Goal: Information Seeking & Learning: Learn about a topic

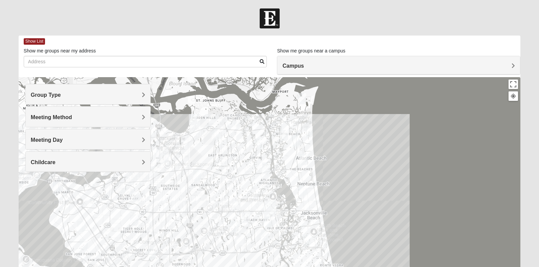
click at [117, 97] on h4 "Group Type" at bounding box center [88, 95] width 115 height 6
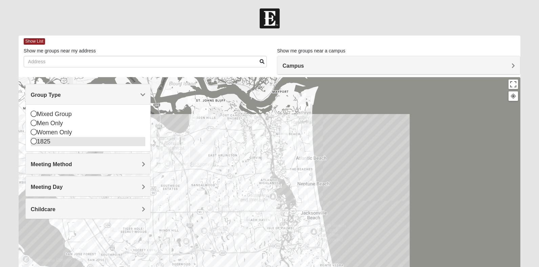
click at [49, 133] on div "Women Only" at bounding box center [88, 132] width 115 height 9
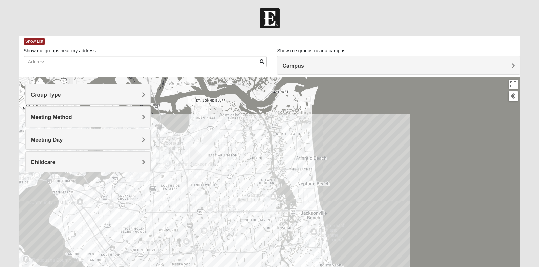
click at [49, 122] on div "Meeting Method" at bounding box center [88, 117] width 125 height 20
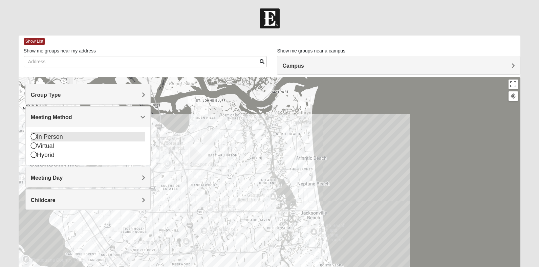
click at [33, 137] on icon at bounding box center [34, 136] width 6 height 6
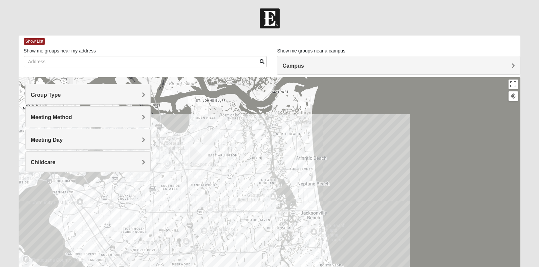
click at [35, 142] on span "Meeting Day" at bounding box center [47, 140] width 32 height 6
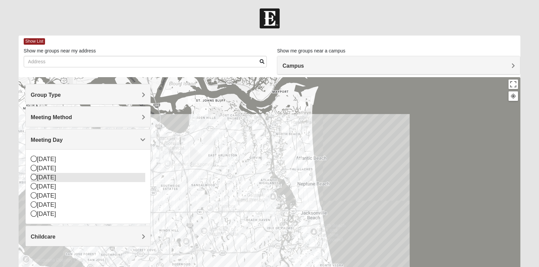
click at [35, 178] on icon at bounding box center [34, 177] width 6 height 6
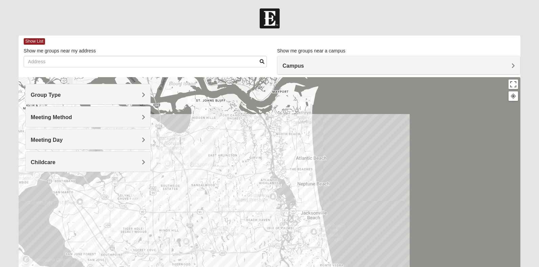
click at [39, 160] on span "Childcare" at bounding box center [43, 162] width 25 height 6
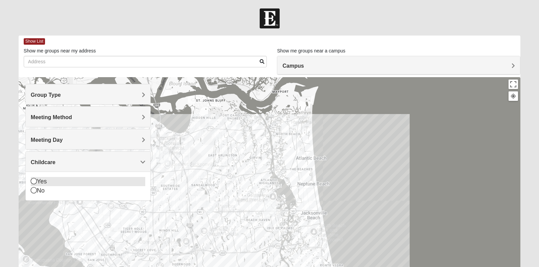
click at [34, 183] on icon at bounding box center [34, 181] width 6 height 6
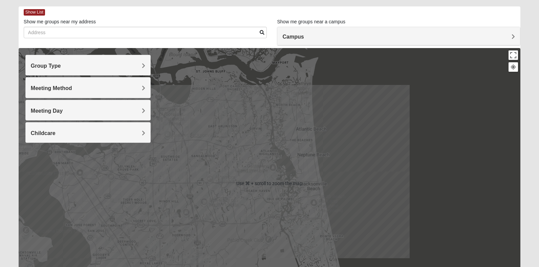
scroll to position [29, 0]
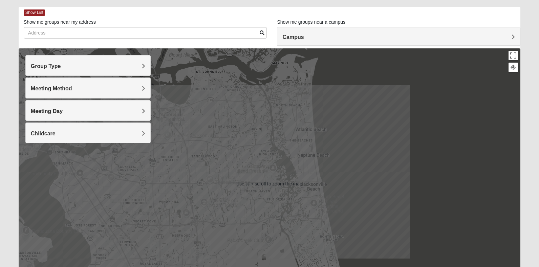
click at [45, 133] on span "Childcare" at bounding box center [43, 134] width 25 height 6
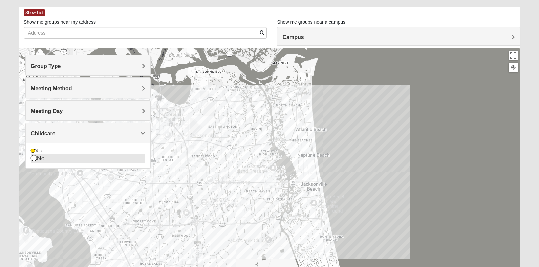
click at [36, 160] on icon at bounding box center [34, 158] width 6 height 6
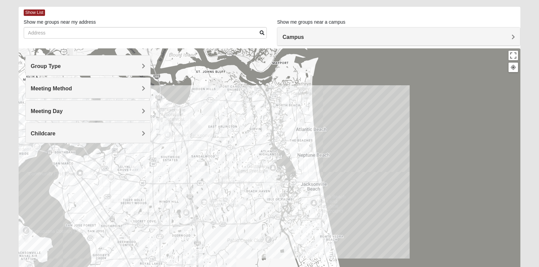
click at [309, 252] on img "Womens Paul 32082" at bounding box center [310, 251] width 8 height 11
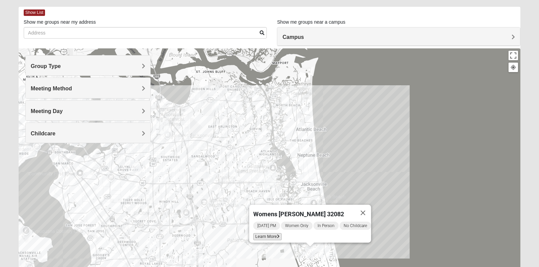
click at [265, 233] on span "Learn More" at bounding box center [267, 236] width 28 height 7
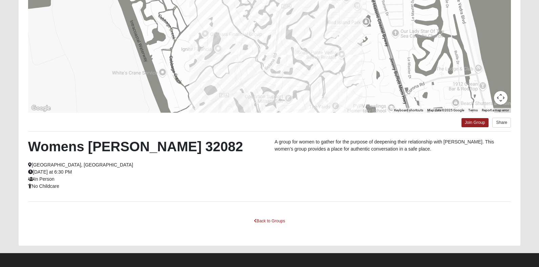
scroll to position [100, 0]
